Goal: Find specific page/section: Find specific page/section

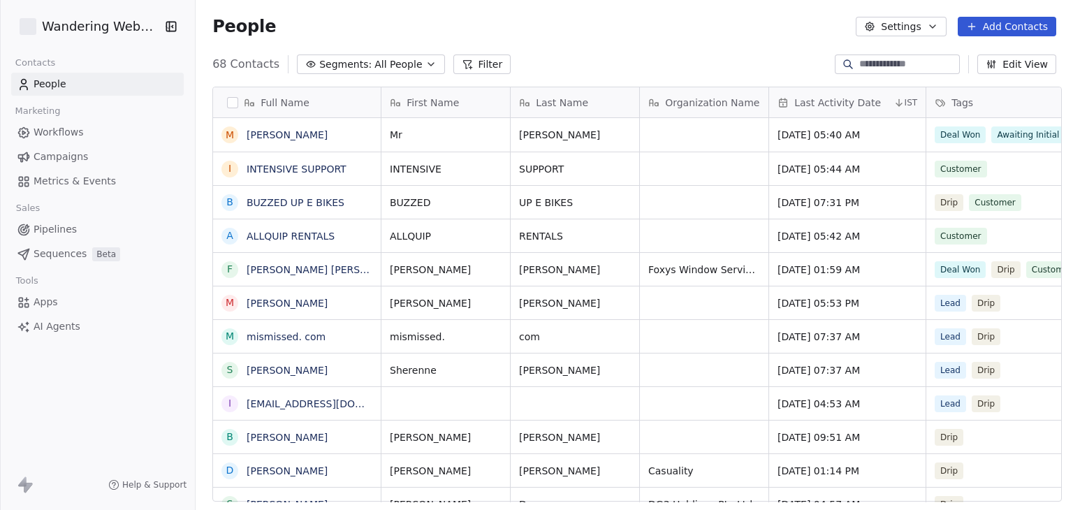
scroll to position [437, 872]
click at [92, 29] on html "Wandering Webmaster Contacts People Marketing Workflows Campaigns Metrics & Eve…" at bounding box center [536, 255] width 1073 height 510
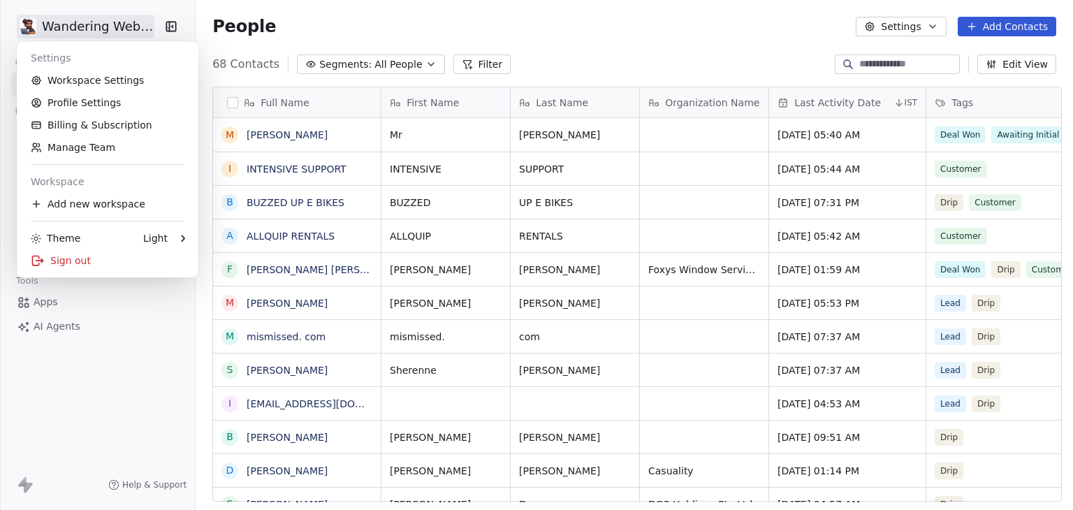
click at [487, 45] on html "Wandering Webmaster Contacts People Marketing Workflows Campaigns Metrics & Eve…" at bounding box center [536, 255] width 1073 height 510
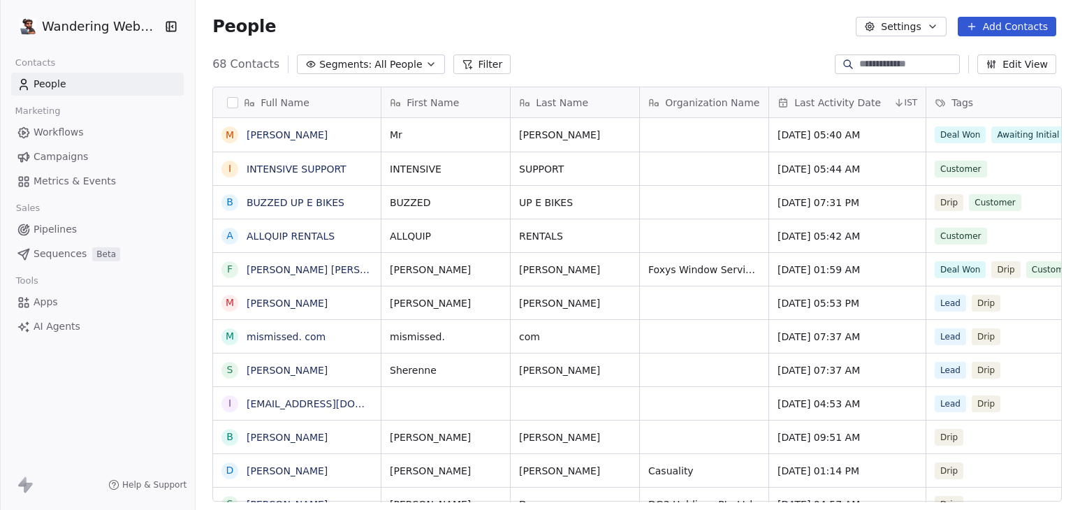
click at [51, 132] on span "Workflows" at bounding box center [59, 132] width 50 height 15
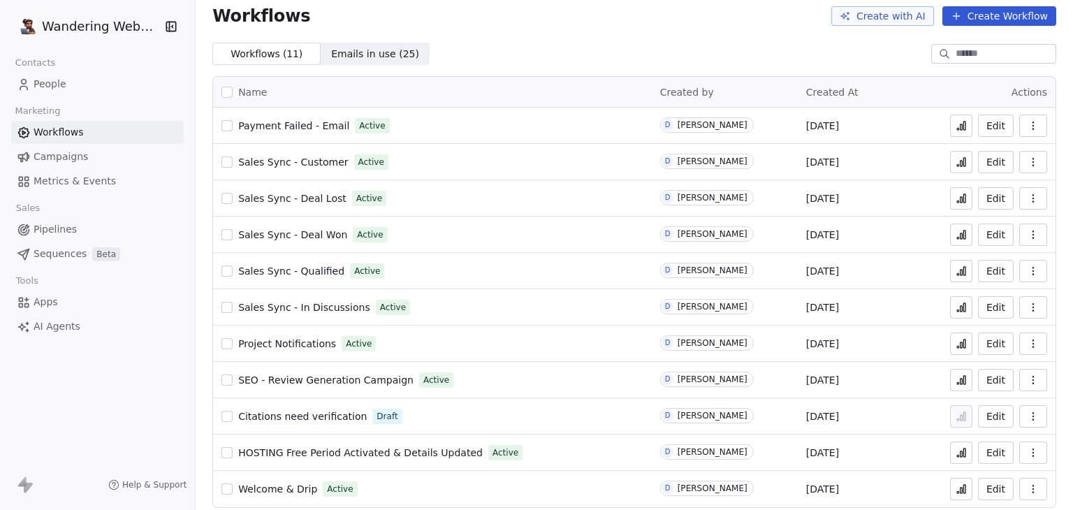
scroll to position [20, 0]
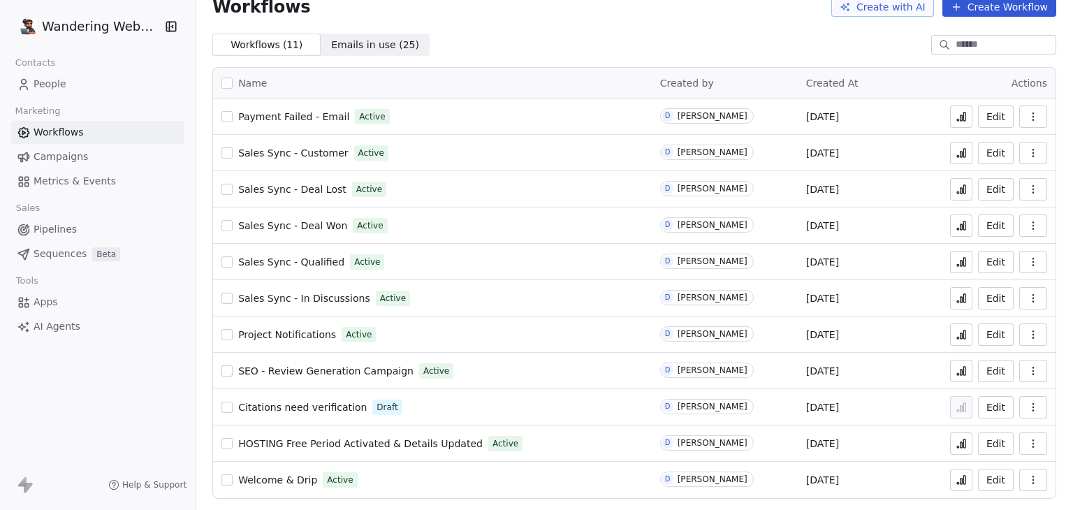
click at [950, 482] on button at bounding box center [961, 480] width 22 height 22
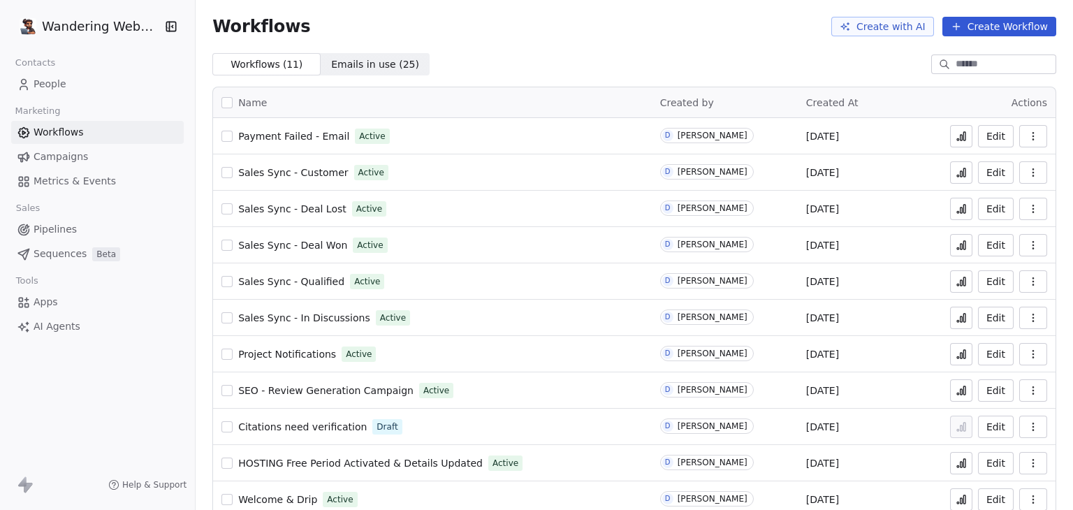
click at [59, 85] on span "People" at bounding box center [50, 84] width 33 height 15
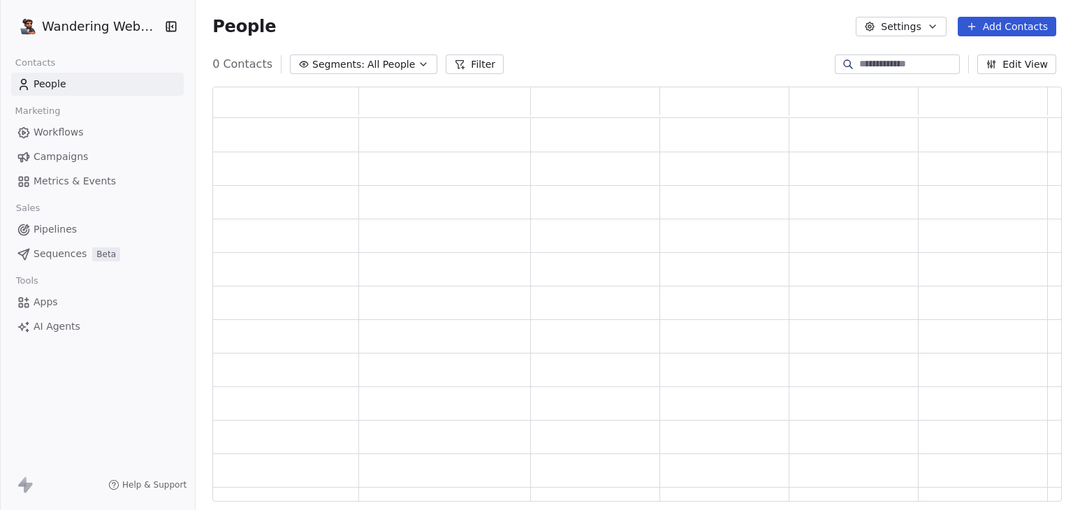
scroll to position [404, 838]
click at [871, 65] on input at bounding box center [908, 64] width 98 height 14
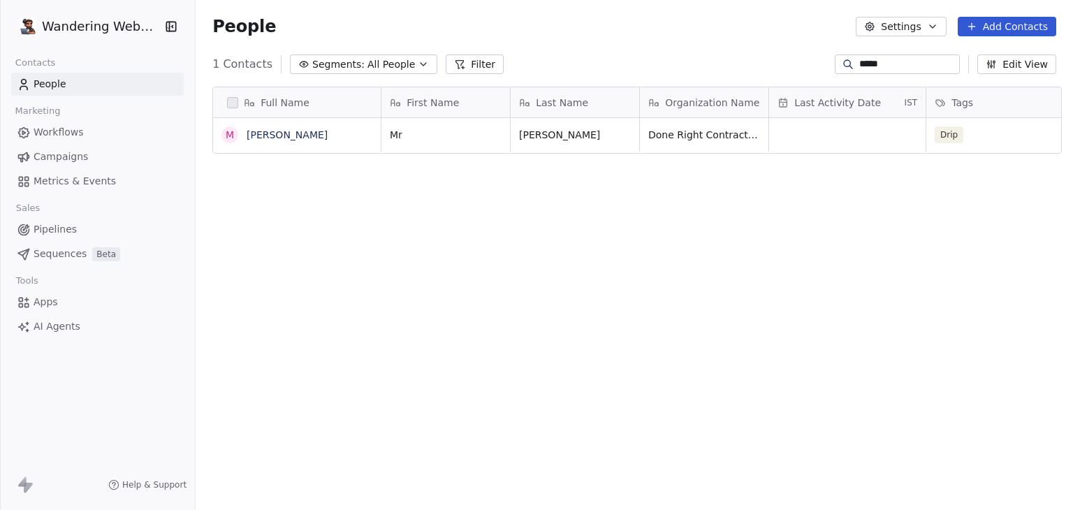
scroll to position [437, 872]
type input "*****"
click at [257, 132] on link "Mr Corey Logan" at bounding box center [287, 134] width 81 height 11
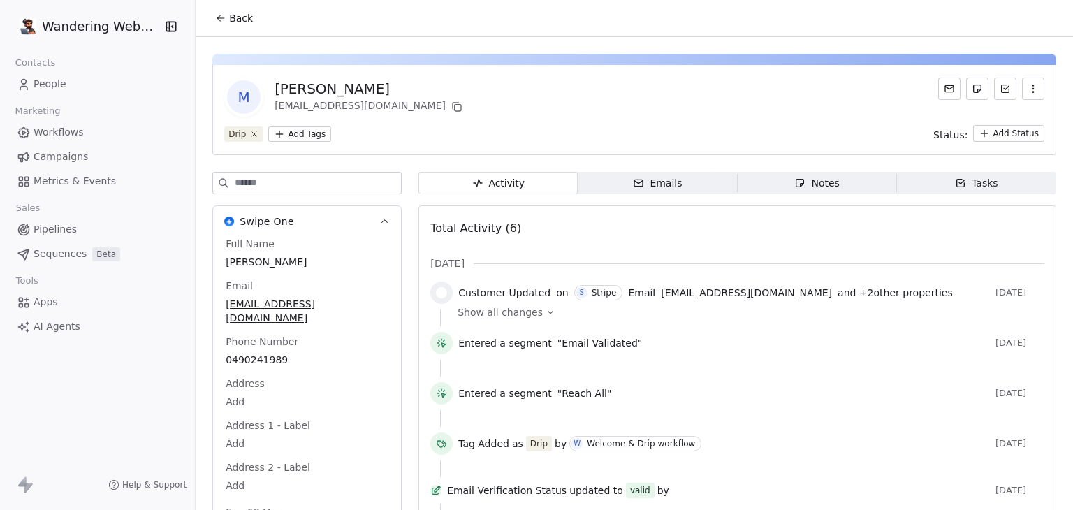
click at [215, 20] on icon at bounding box center [220, 18] width 11 height 11
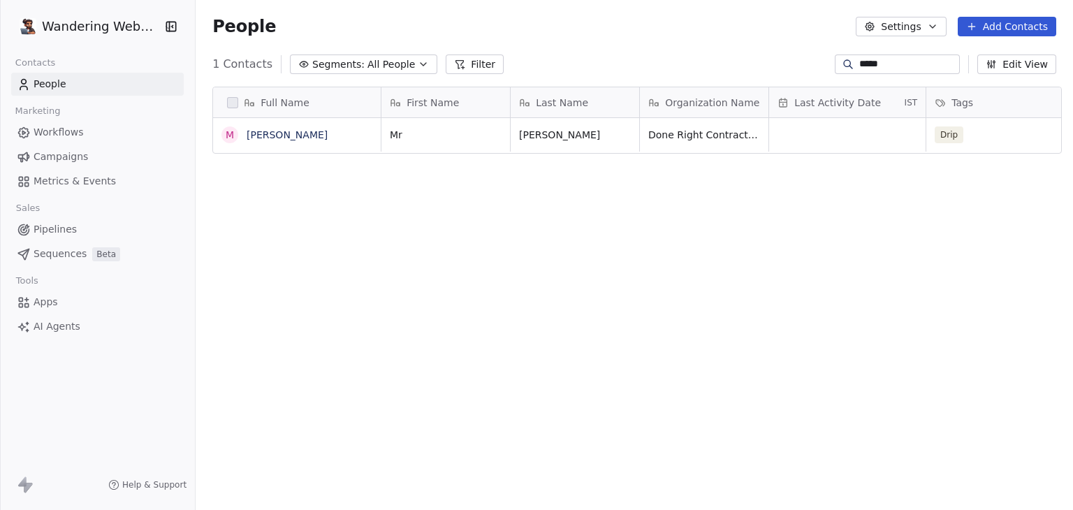
scroll to position [437, 872]
click at [70, 132] on span "Workflows" at bounding box center [59, 132] width 50 height 15
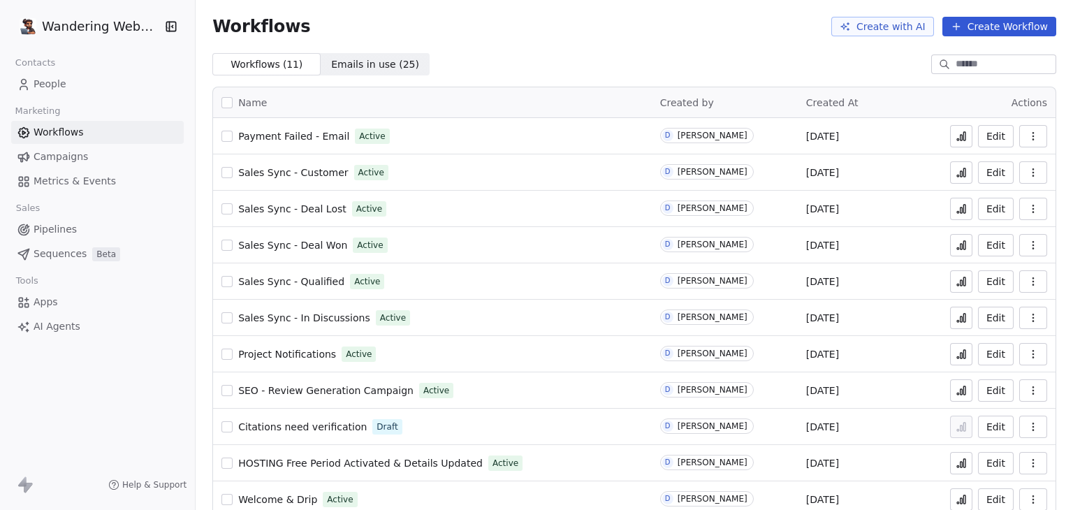
scroll to position [20, 0]
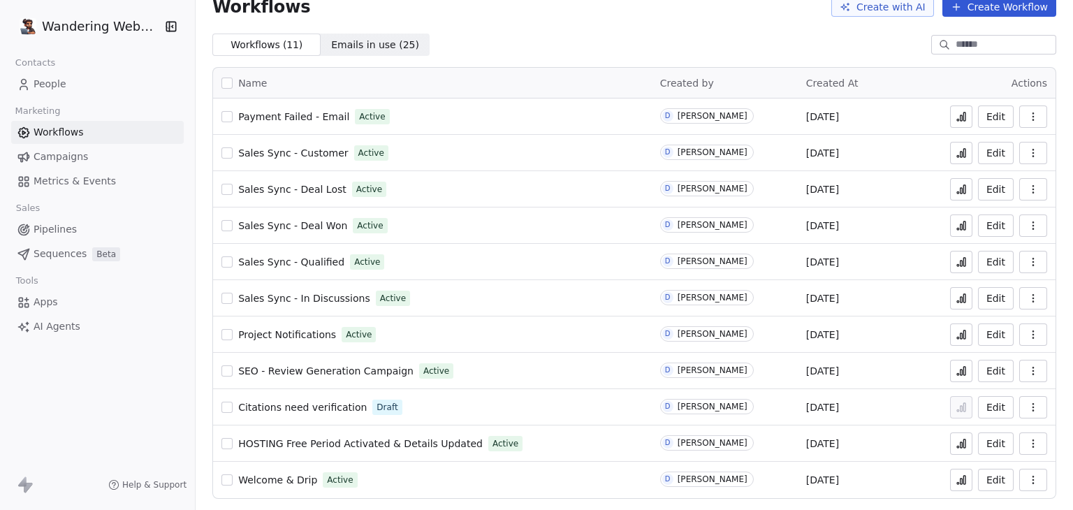
click at [277, 483] on span "Welcome & Drip" at bounding box center [277, 479] width 79 height 11
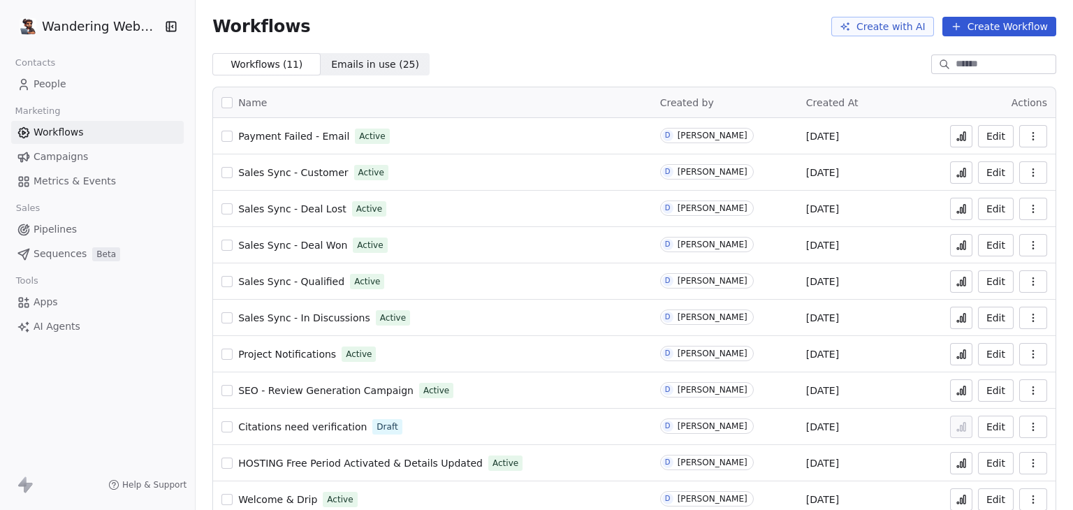
click at [98, 27] on html "Wandering Webmaster Contacts People Marketing Workflows Campaigns Metrics & Eve…" at bounding box center [536, 255] width 1073 height 510
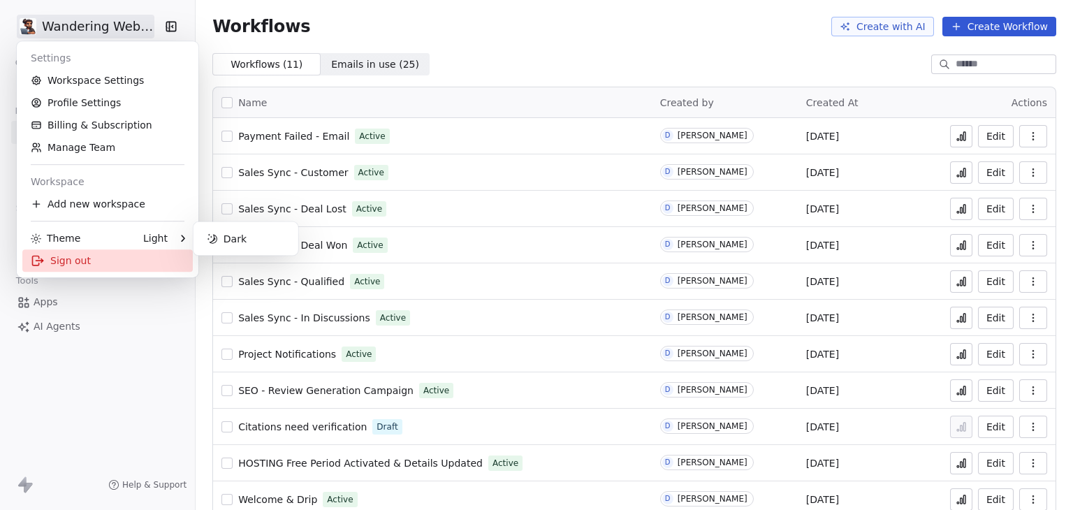
click at [84, 261] on div "Sign out" at bounding box center [107, 260] width 170 height 22
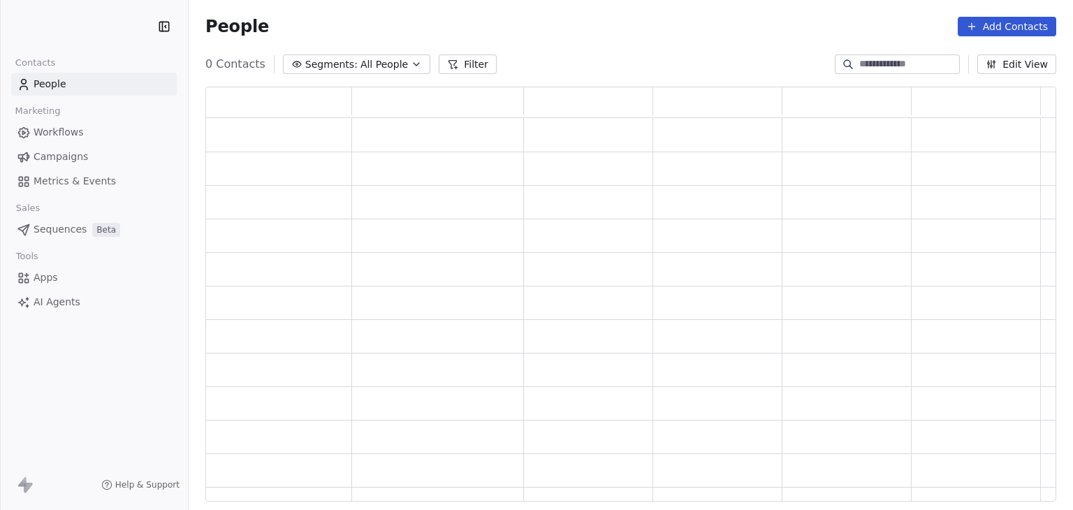
scroll to position [404, 839]
